Goal: Task Accomplishment & Management: Manage account settings

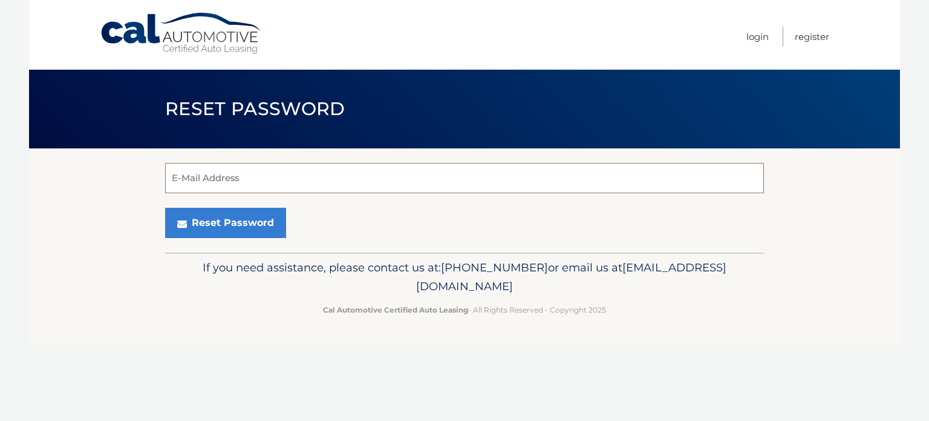
click at [502, 177] on input "E-Mail Address" at bounding box center [464, 178] width 599 height 30
type input "michaelwgonzalez04@gmail.com"
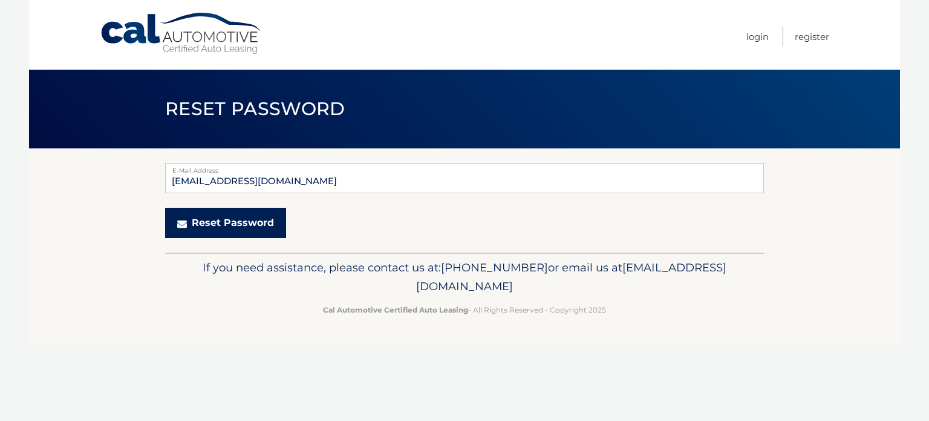
click at [215, 219] on button "Reset Password" at bounding box center [225, 223] width 121 height 30
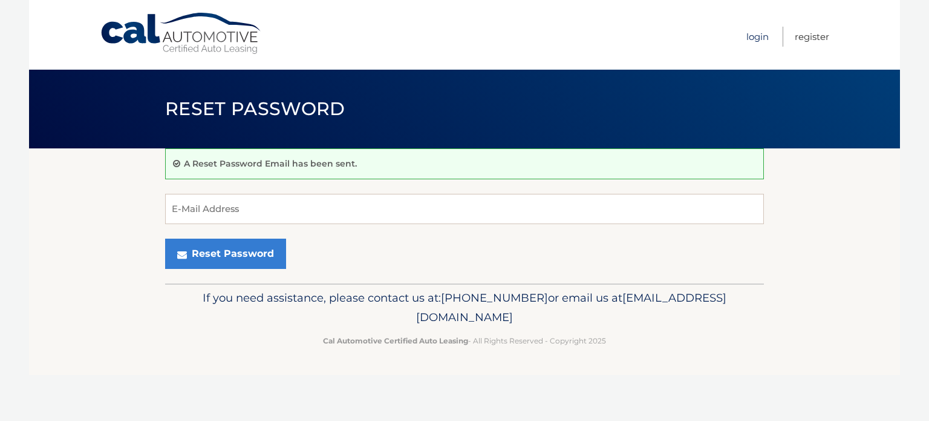
click at [755, 40] on link "Login" at bounding box center [758, 37] width 22 height 20
